Goal: Task Accomplishment & Management: Complete application form

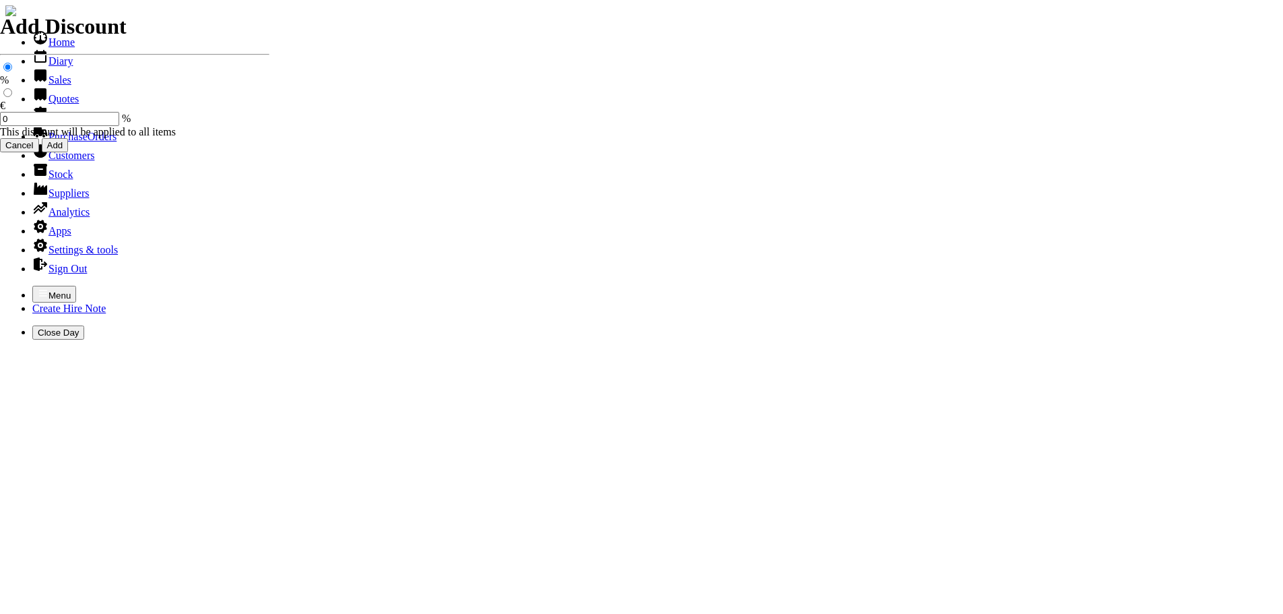
select select "HO"
click at [5, 286] on div "Menu Create Hire Note Close Day" at bounding box center [641, 313] width 1272 height 54
click at [39, 290] on icon "button" at bounding box center [43, 293] width 8 height 6
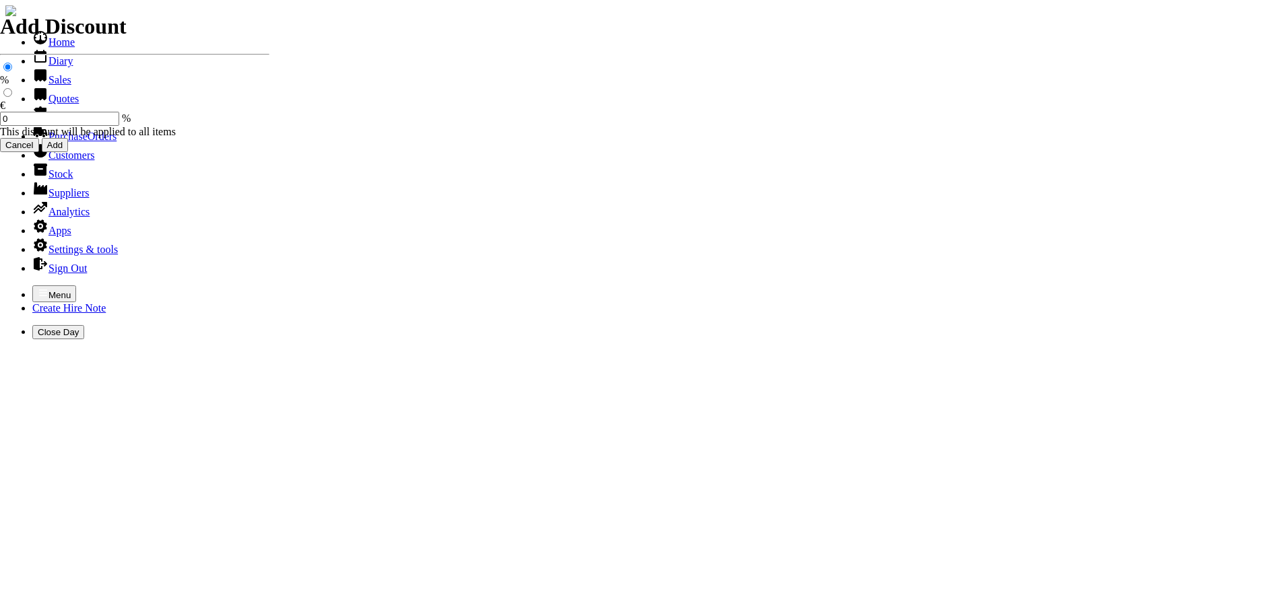
click at [61, 161] on link "Customers" at bounding box center [63, 155] width 62 height 11
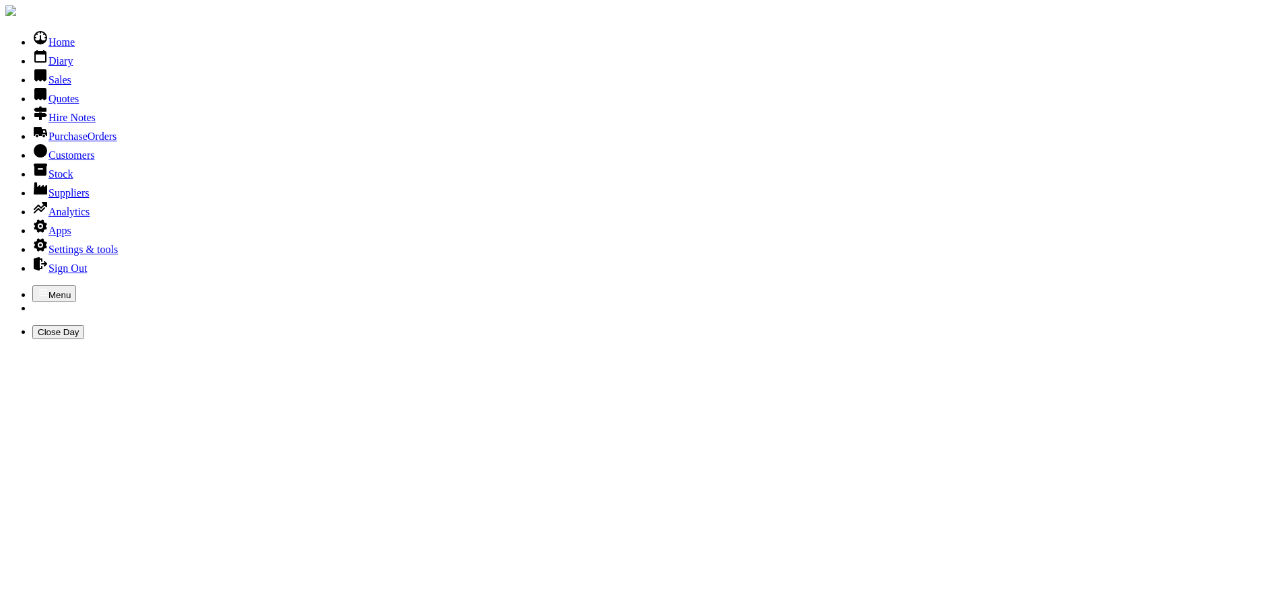
type input "JAMES"
type input "FARM"
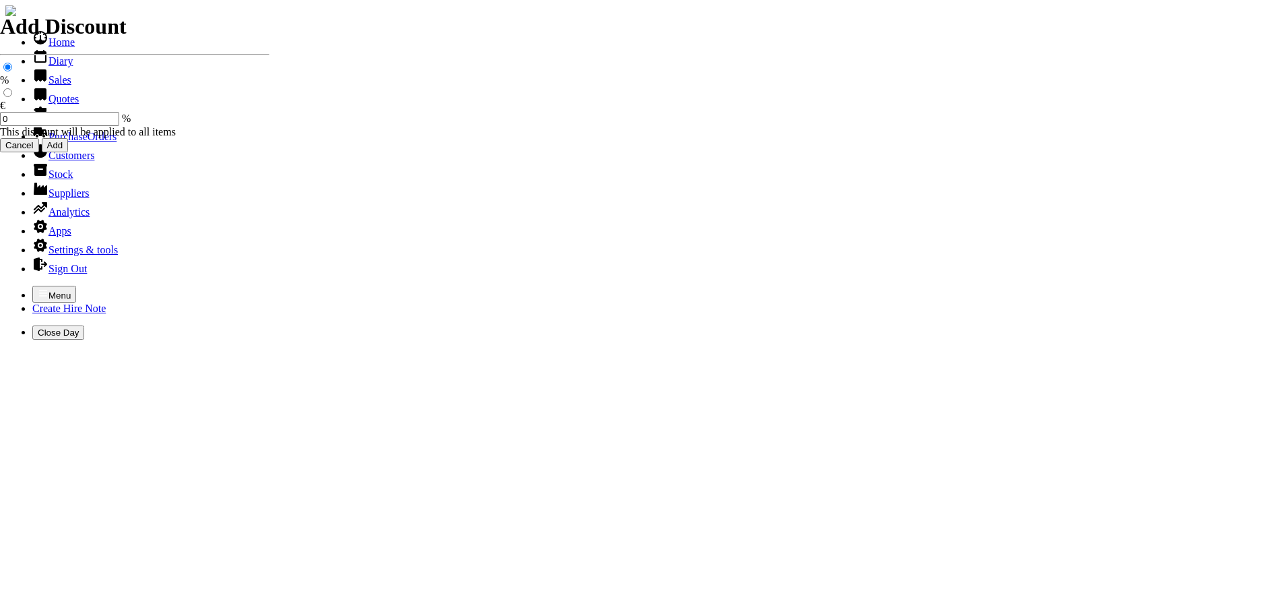
select select "HO"
click at [38, 288] on icon "button" at bounding box center [43, 293] width 11 height 11
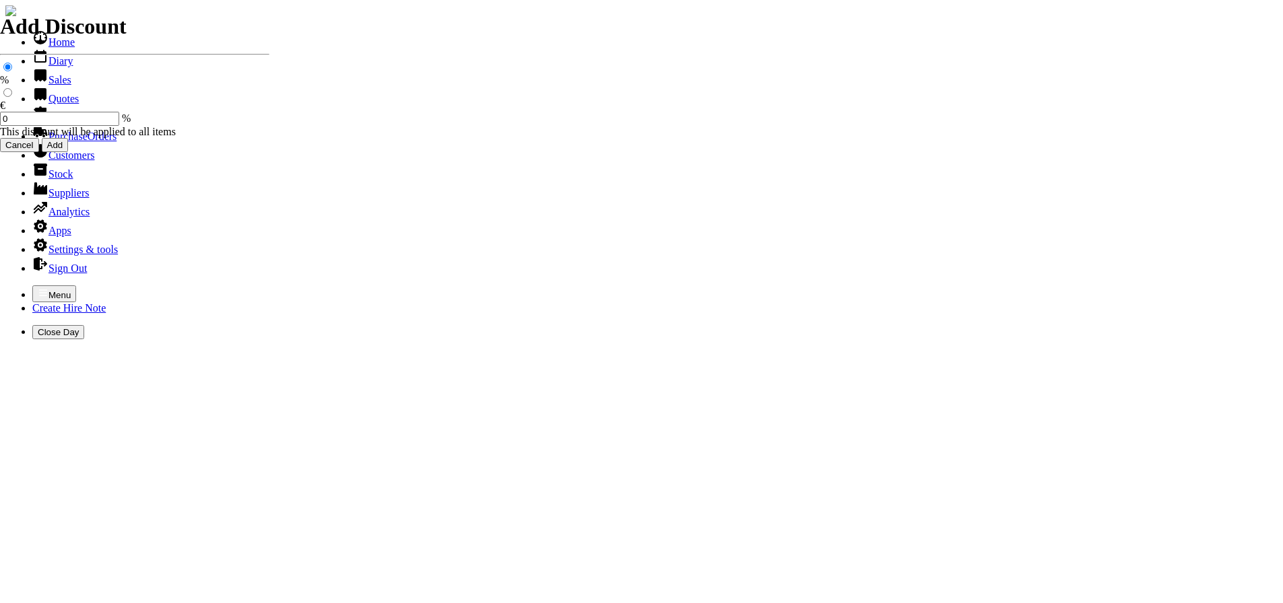
click at [55, 123] on link "Hire Notes" at bounding box center [63, 117] width 63 height 11
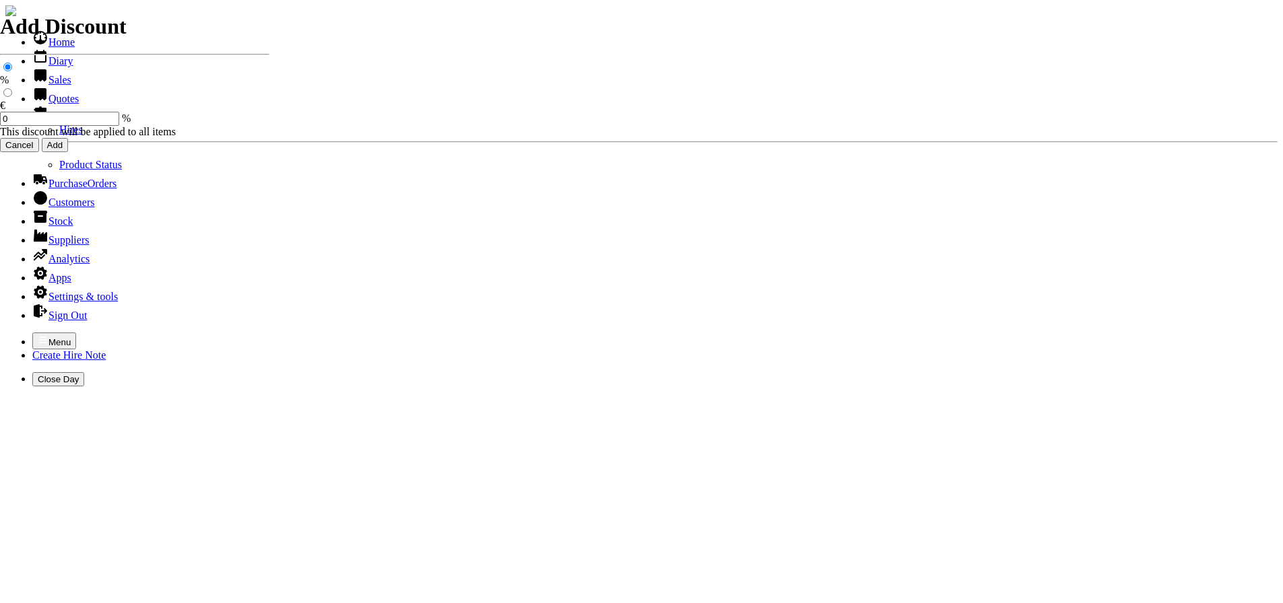
click at [59, 135] on link "Hires" at bounding box center [71, 129] width 24 height 11
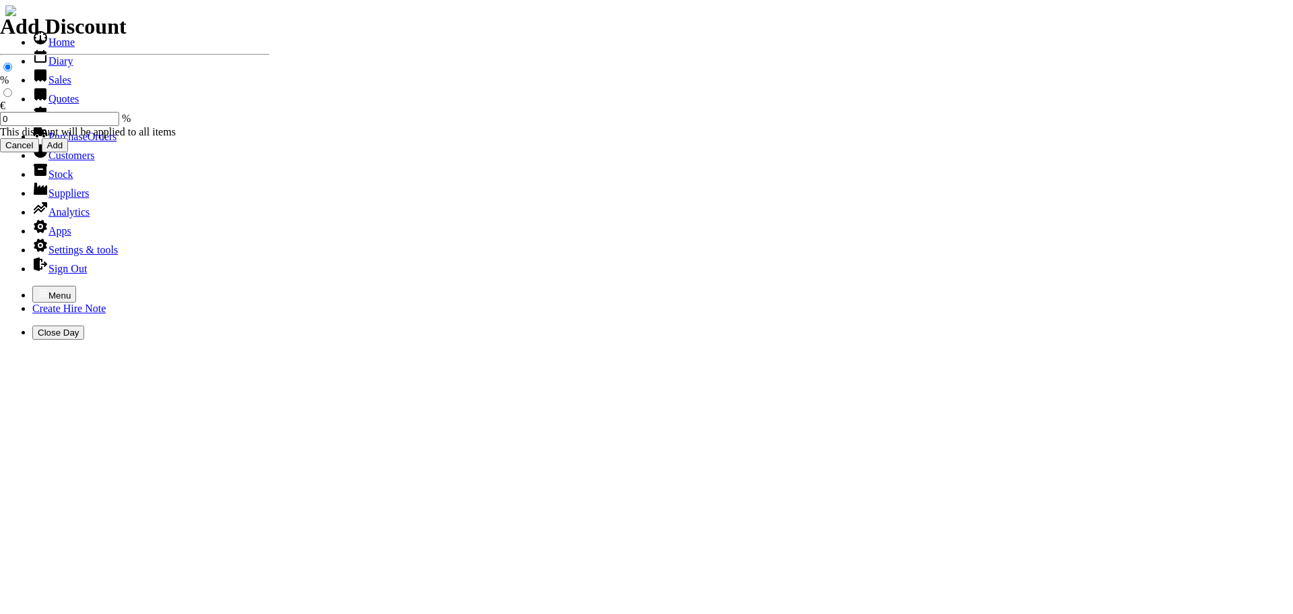
type input "SUNNY"
type input "[PERSON_NAME]"
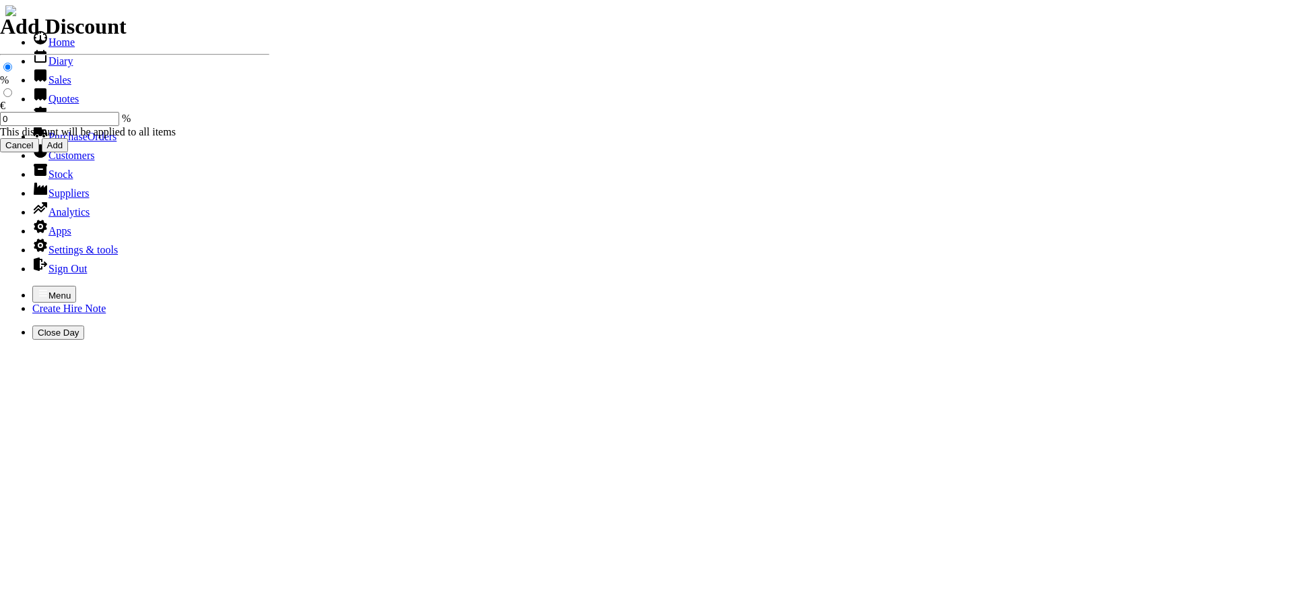
type input "roof ladder 18 ft"
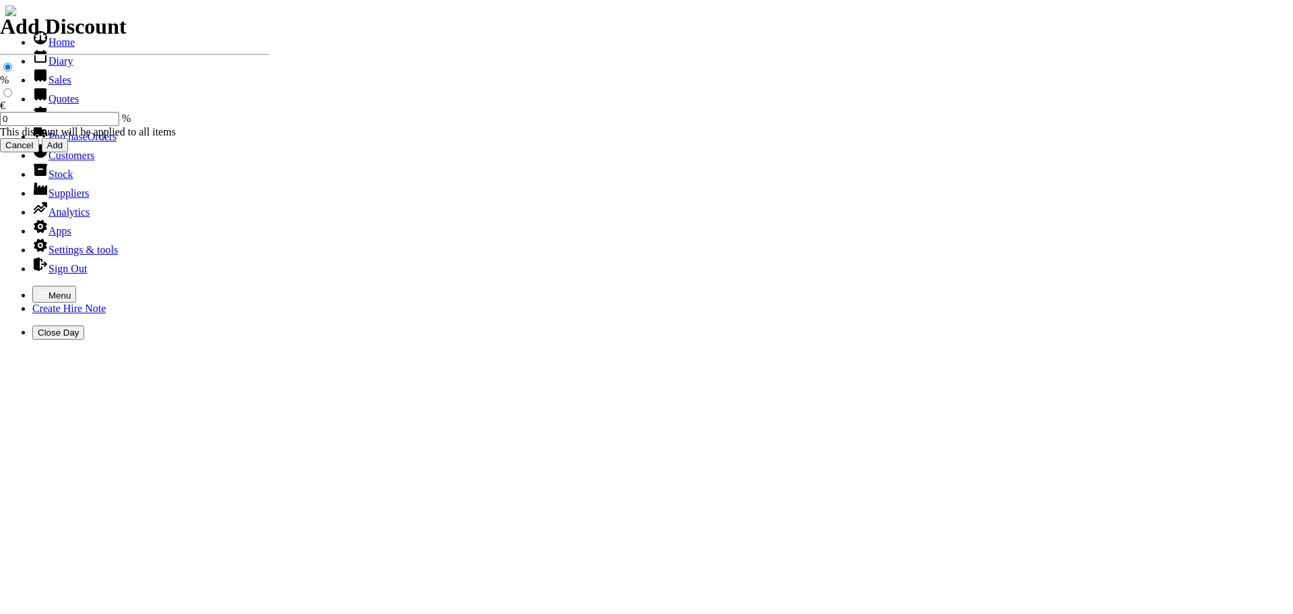
type input "[DATE]"
type input "440000720"
type input "[PERSON_NAME]"
